Goal: Download file/media

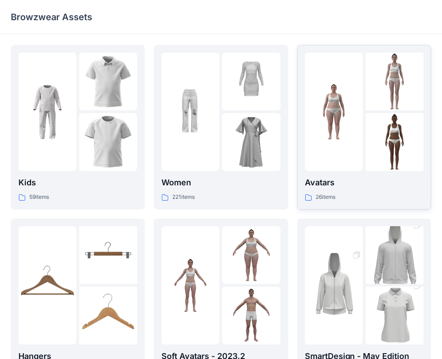
click at [355, 131] on img at bounding box center [334, 112] width 58 height 58
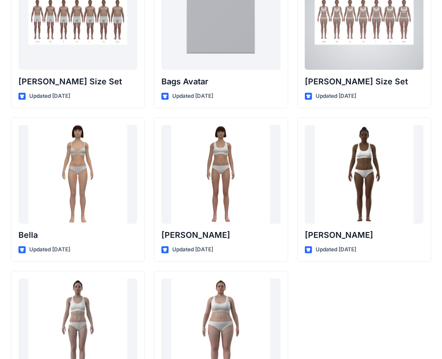
scroll to position [1071, 0]
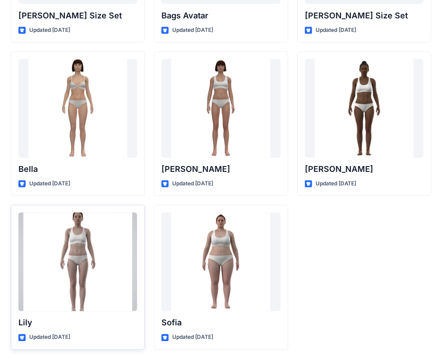
click at [93, 248] on div at bounding box center [77, 262] width 119 height 99
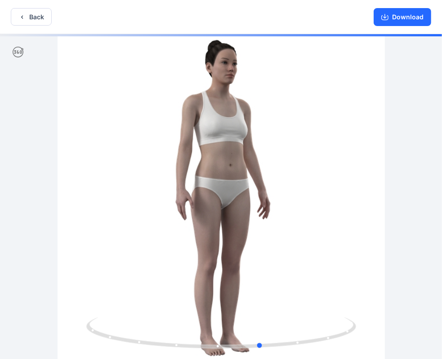
drag, startPoint x: 291, startPoint y: 246, endPoint x: 62, endPoint y: 235, distance: 229.9
click at [62, 235] on div at bounding box center [221, 197] width 442 height 327
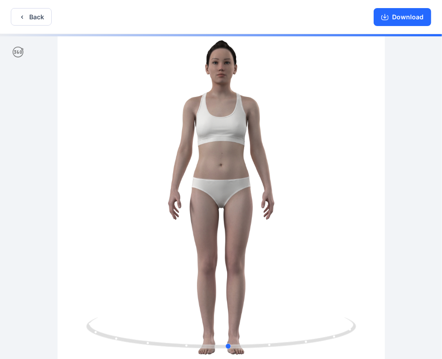
click at [237, 193] on div at bounding box center [221, 197] width 442 height 327
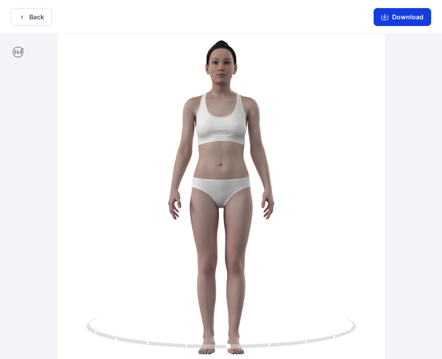
click at [411, 18] on button "Download" at bounding box center [402, 17] width 58 height 18
click at [398, 18] on button "Download" at bounding box center [402, 17] width 58 height 18
